Goal: Book appointment/travel/reservation

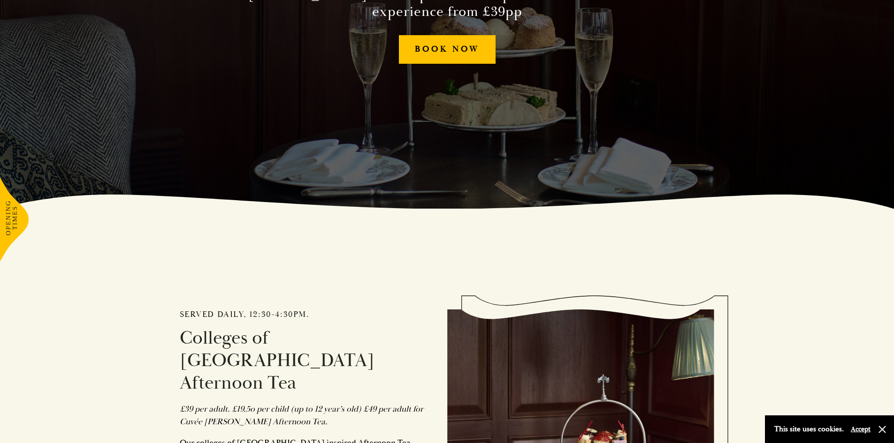
scroll to position [422, 0]
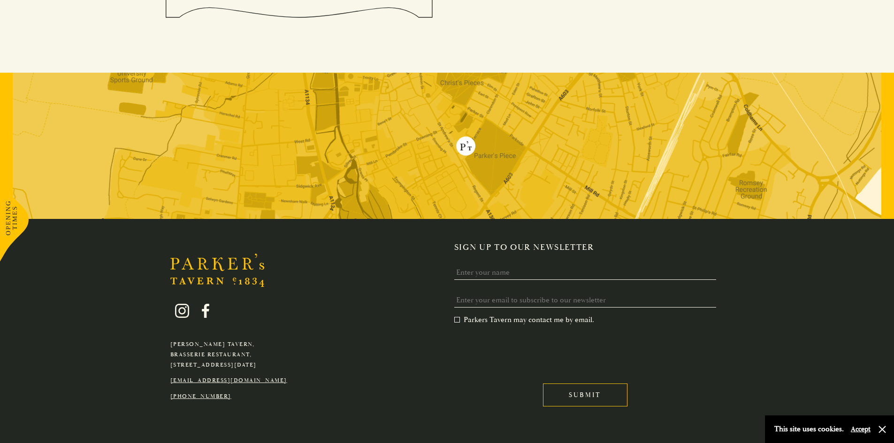
scroll to position [961, 0]
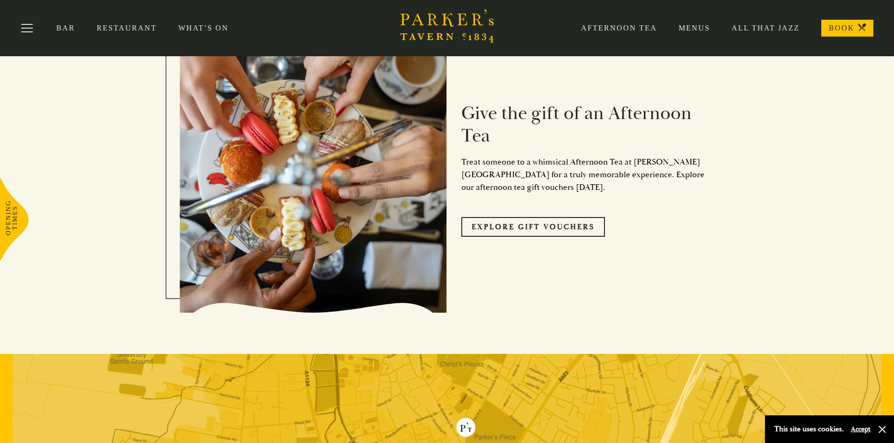
click at [699, 27] on link "Menus" at bounding box center [683, 27] width 53 height 9
click at [694, 27] on link "Menus" at bounding box center [683, 27] width 53 height 9
click at [128, 25] on link "Restaurant" at bounding box center [138, 27] width 82 height 9
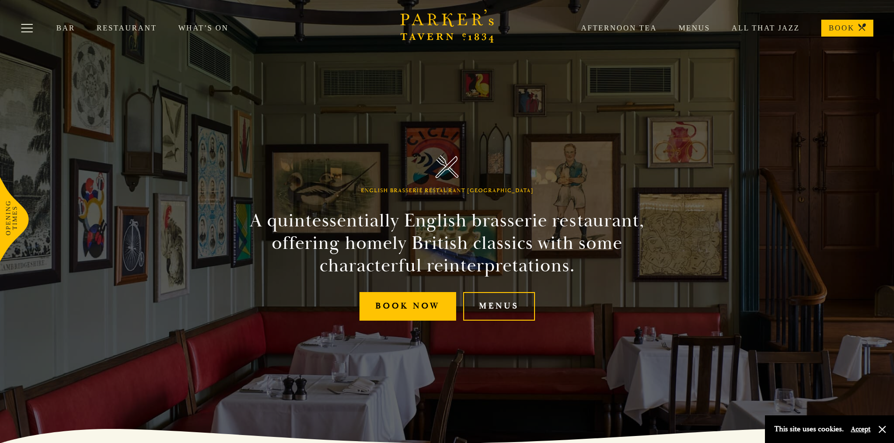
click at [71, 25] on link "Bar" at bounding box center [76, 27] width 40 height 9
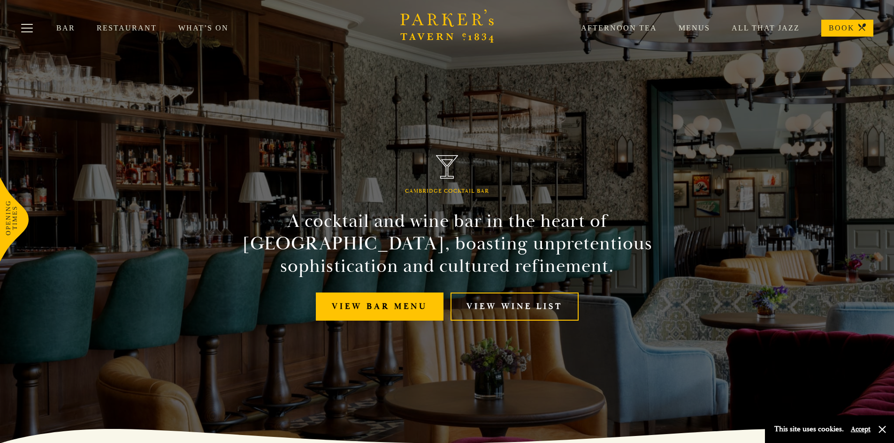
click at [187, 29] on link "What’s On" at bounding box center [214, 27] width 72 height 9
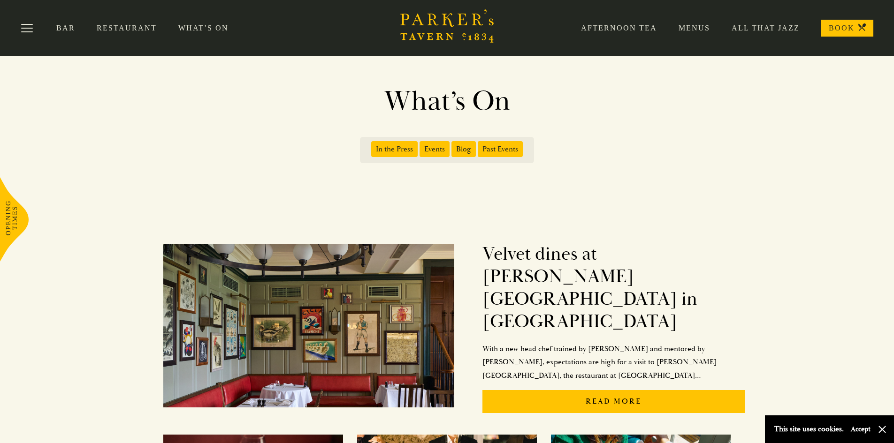
click at [121, 26] on link "Restaurant" at bounding box center [138, 27] width 82 height 9
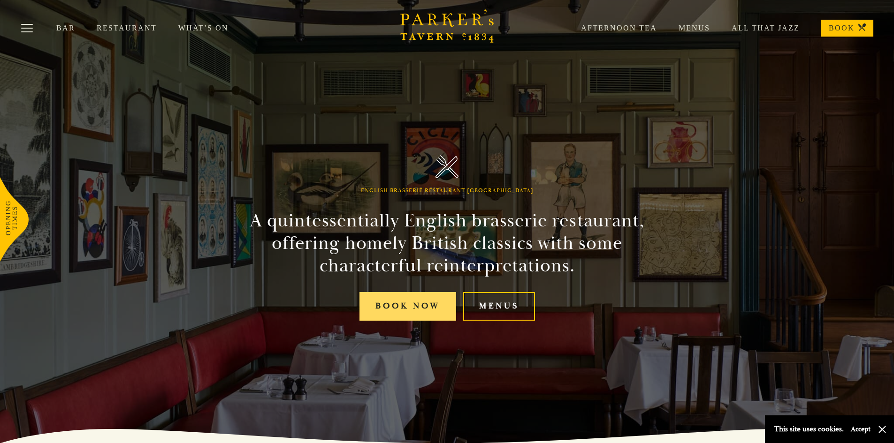
click at [409, 306] on link "Book Now" at bounding box center [407, 306] width 97 height 29
click at [848, 24] on link "BOOK" at bounding box center [847, 28] width 52 height 17
